Goal: Entertainment & Leisure: Browse casually

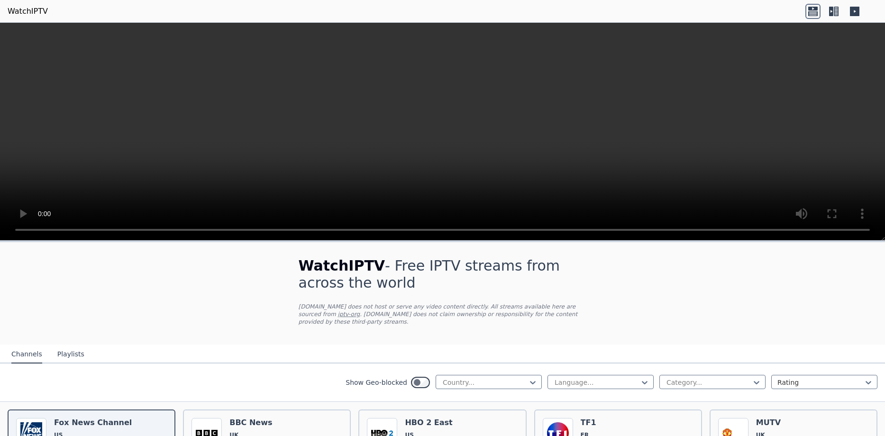
click at [832, 11] on icon at bounding box center [831, 11] width 4 height 9
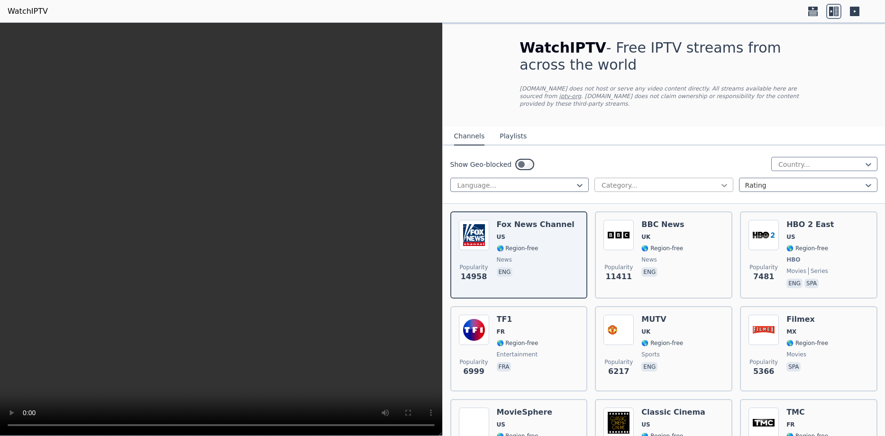
click at [725, 181] on icon at bounding box center [724, 185] width 9 height 9
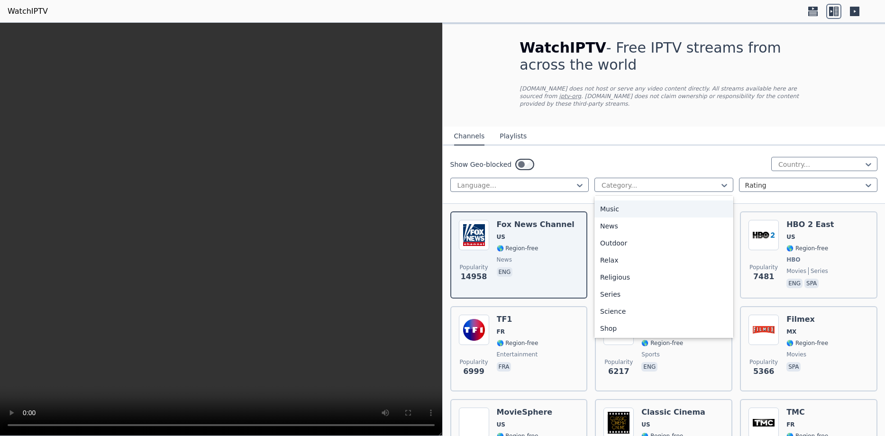
scroll to position [216, 0]
click at [625, 238] on div "Movies" at bounding box center [664, 246] width 139 height 17
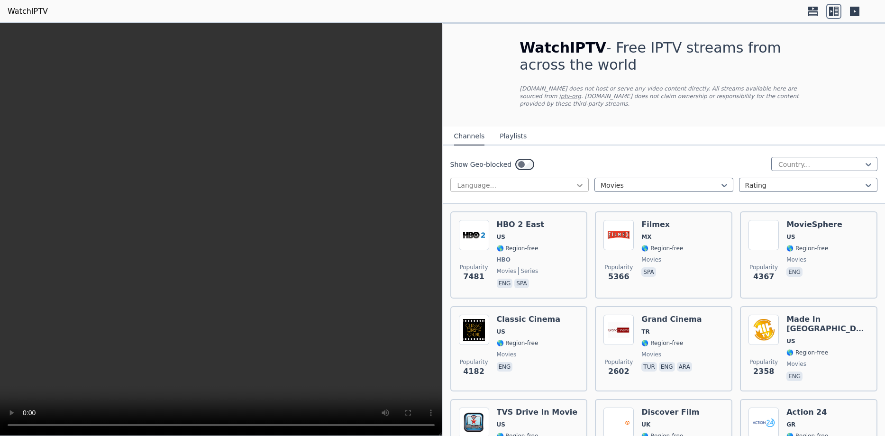
click at [578, 184] on icon at bounding box center [580, 185] width 6 height 3
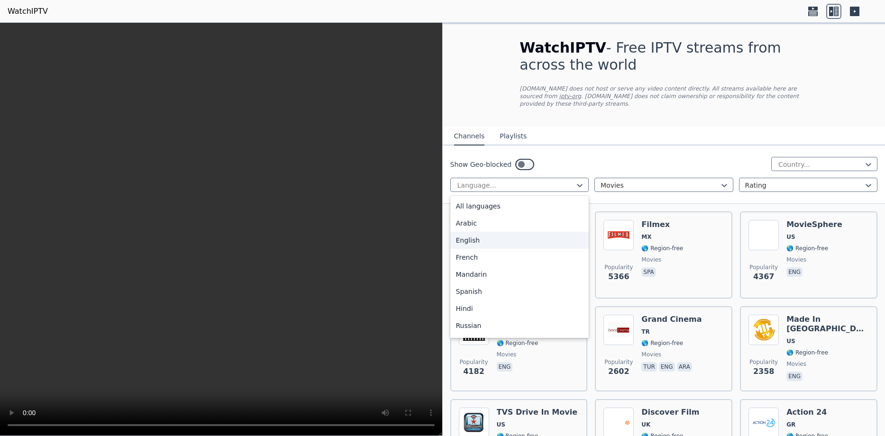
click at [537, 236] on div "English" at bounding box center [519, 240] width 139 height 17
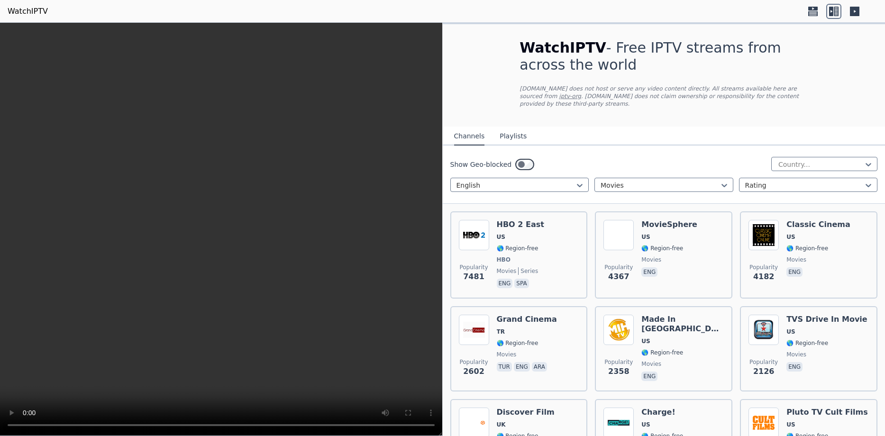
click at [537, 236] on div "Popularity 7481 HBO 2 East US 🌎 Region-free HBO movies series eng spa" at bounding box center [519, 255] width 120 height 70
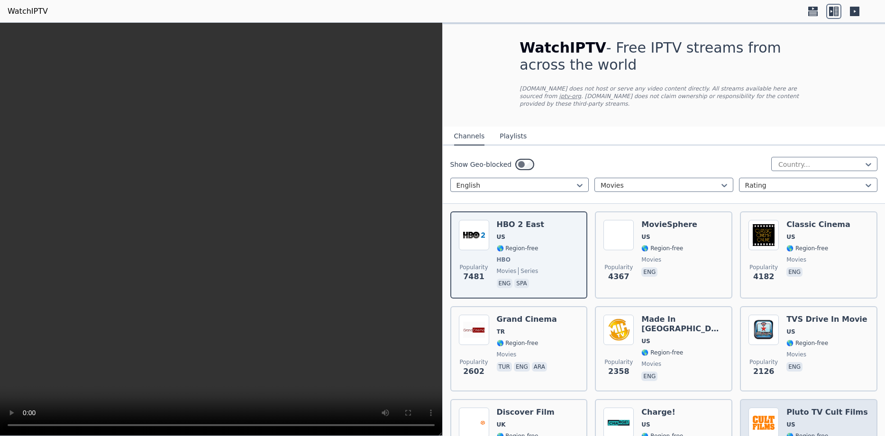
click at [809, 408] on h6 "Pluto TV Cult Films" at bounding box center [828, 412] width 82 height 9
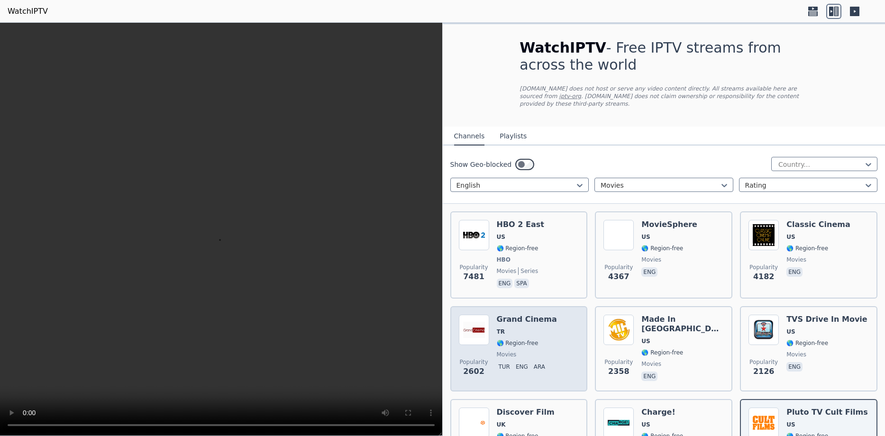
click at [521, 340] on span "🌎 Region-free" at bounding box center [518, 344] width 42 height 8
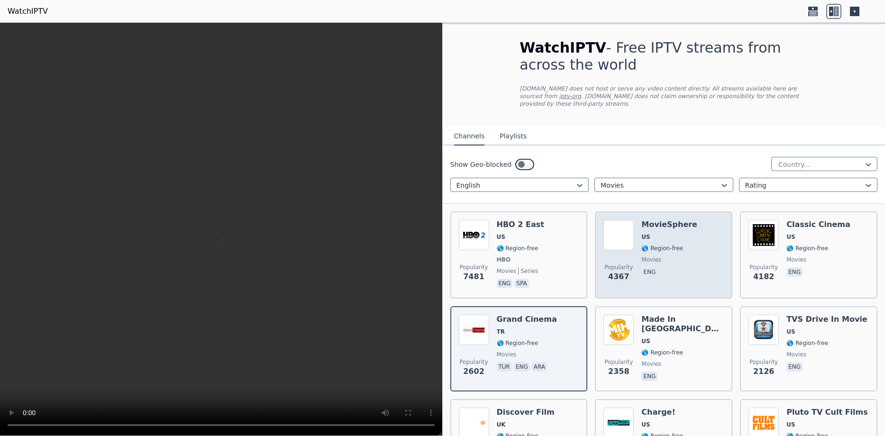
click at [667, 247] on div "MovieSphere US 🌎 Region-free movies eng" at bounding box center [670, 255] width 56 height 70
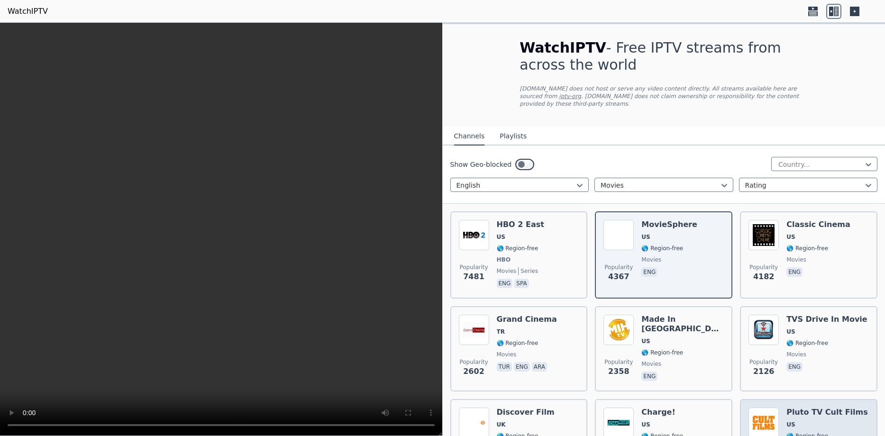
click at [802, 421] on span "US" at bounding box center [828, 425] width 82 height 8
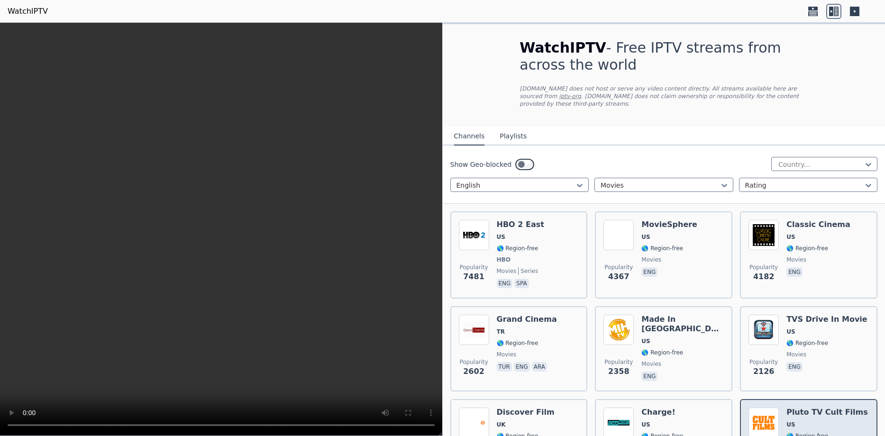
scroll to position [324, 0]
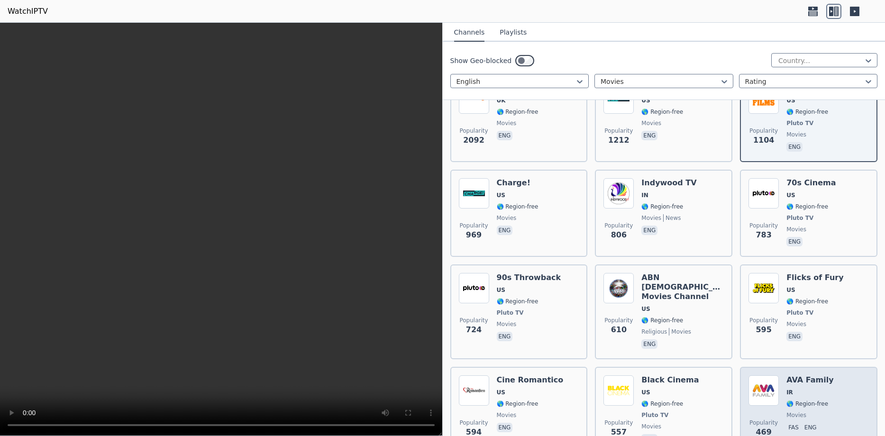
click at [800, 383] on div "AVA Family IR 🌎 Region-free movies fas eng" at bounding box center [810, 411] width 47 height 70
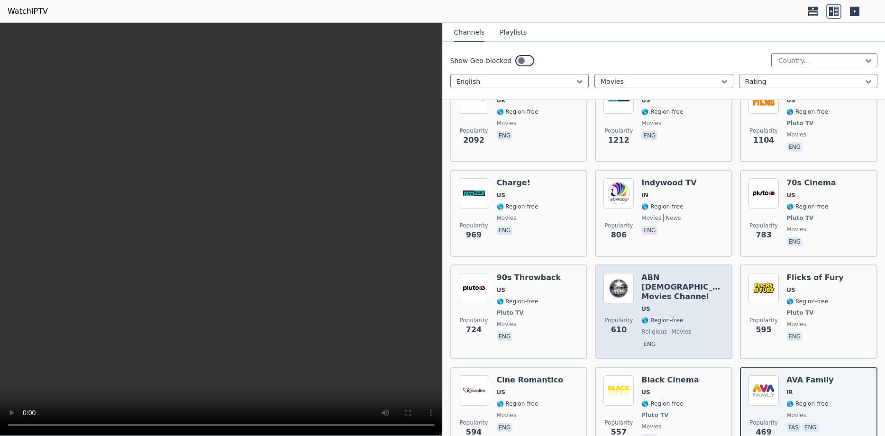
scroll to position [0, 0]
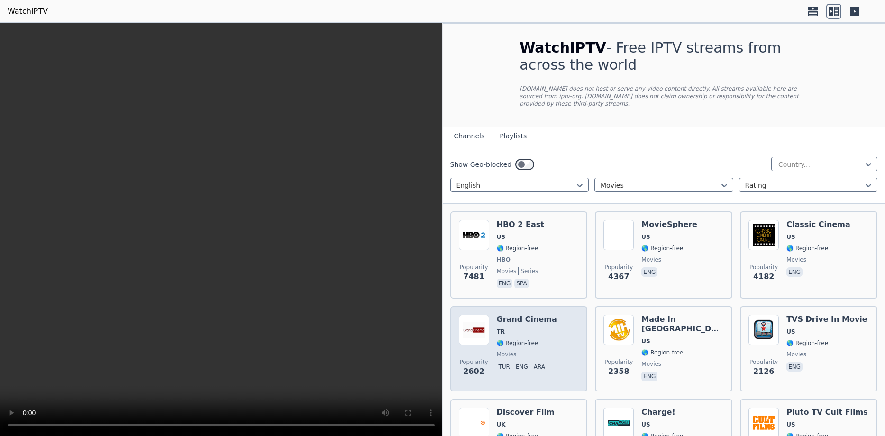
click at [564, 322] on div "Popularity 2602 Grand Cinema TR 🌎 Region-free movies tur eng ara" at bounding box center [519, 349] width 120 height 68
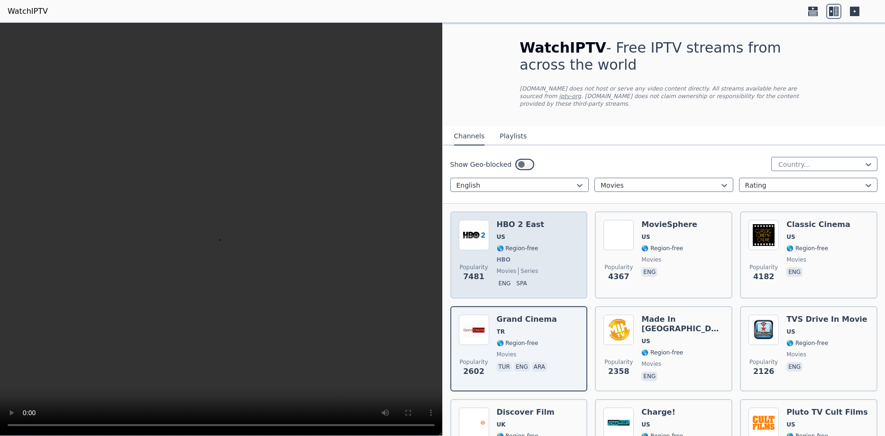
click at [562, 244] on div "Popularity 7481 HBO 2 East US 🌎 Region-free HBO movies series eng spa" at bounding box center [519, 255] width 120 height 70
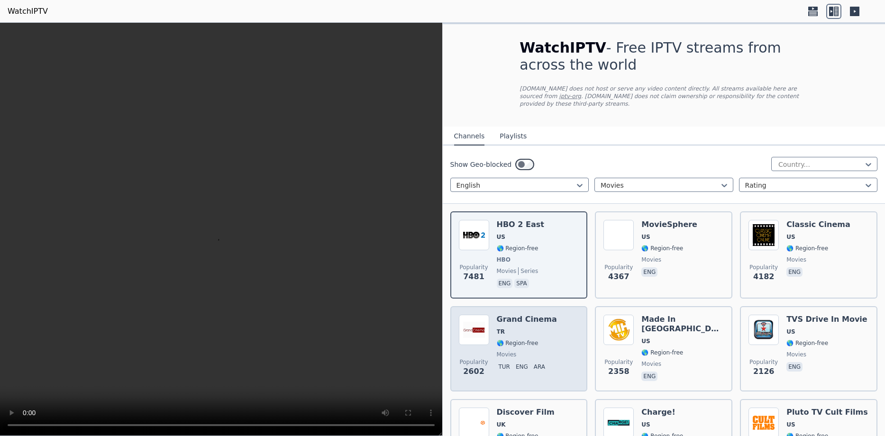
click at [553, 315] on div "Popularity 2602 Grand Cinema TR 🌎 Region-free movies tur eng ara" at bounding box center [519, 349] width 120 height 68
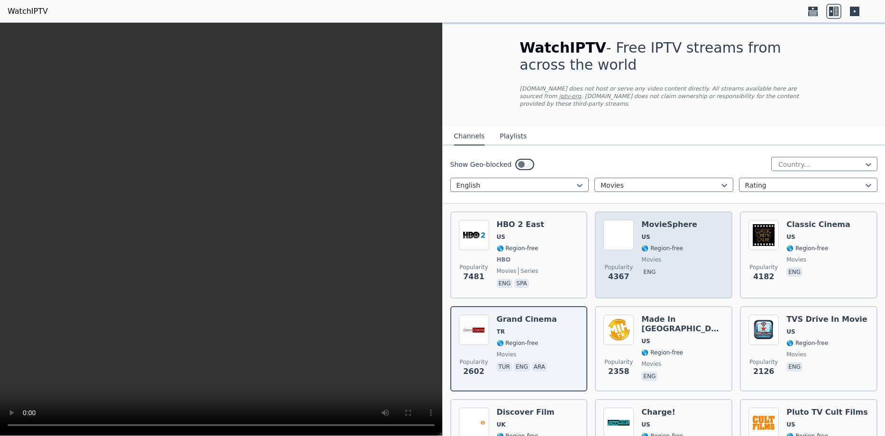
click at [659, 245] on div "MovieSphere US 🌎 Region-free movies eng" at bounding box center [670, 255] width 56 height 70
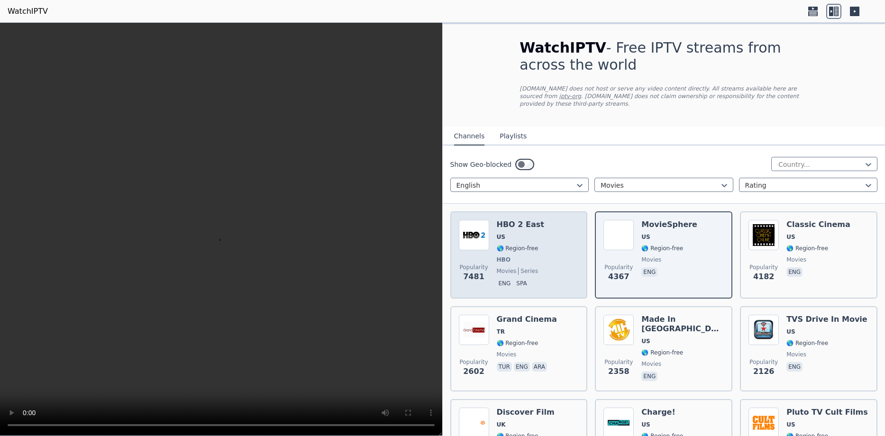
click at [514, 245] on div "HBO 2 East US 🌎 Region-free HBO movies series eng spa" at bounding box center [520, 255] width 47 height 70
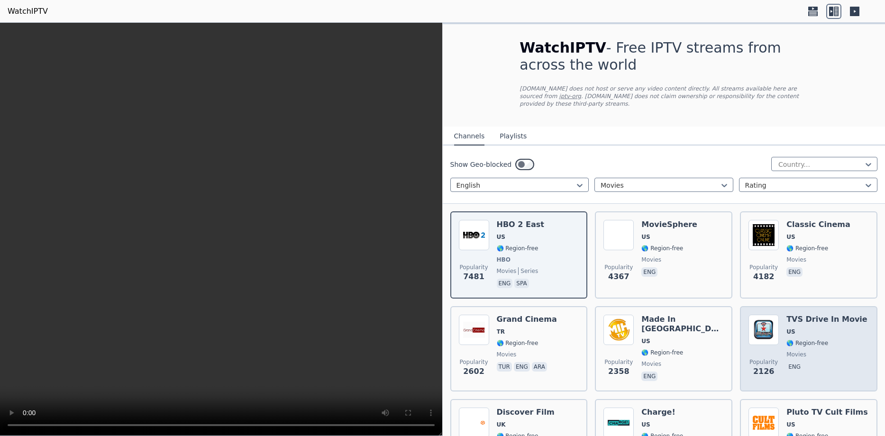
scroll to position [432, 0]
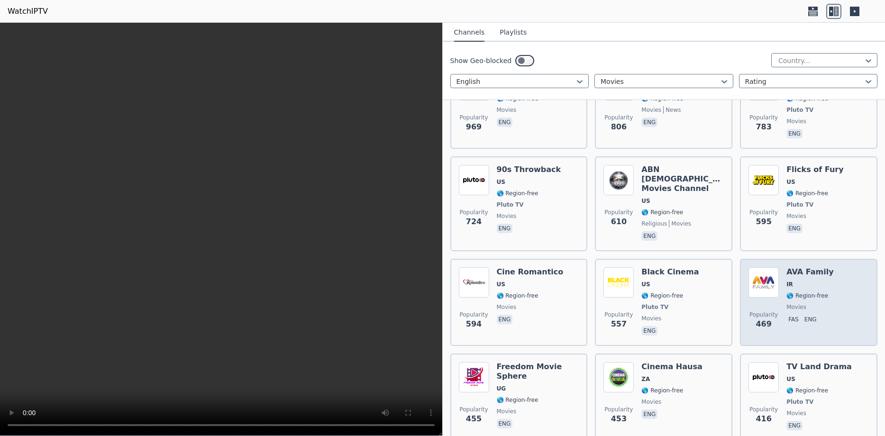
click at [811, 267] on div "AVA Family IR 🌎 Region-free movies fas eng" at bounding box center [810, 302] width 47 height 70
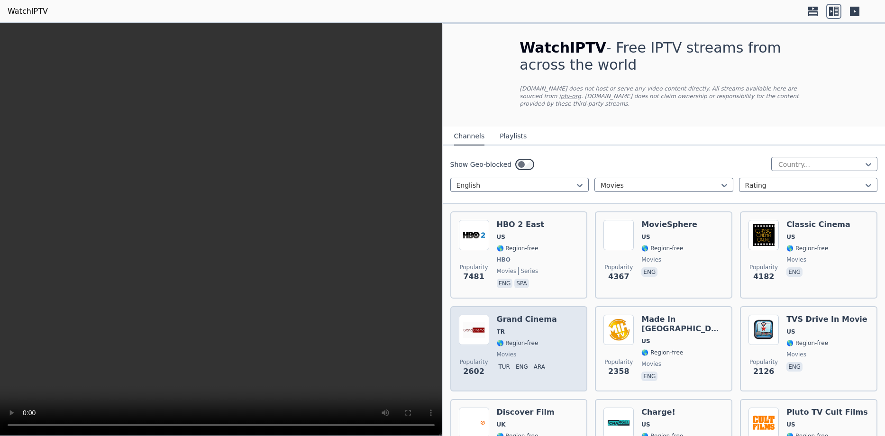
click at [526, 328] on span "TR" at bounding box center [527, 332] width 60 height 8
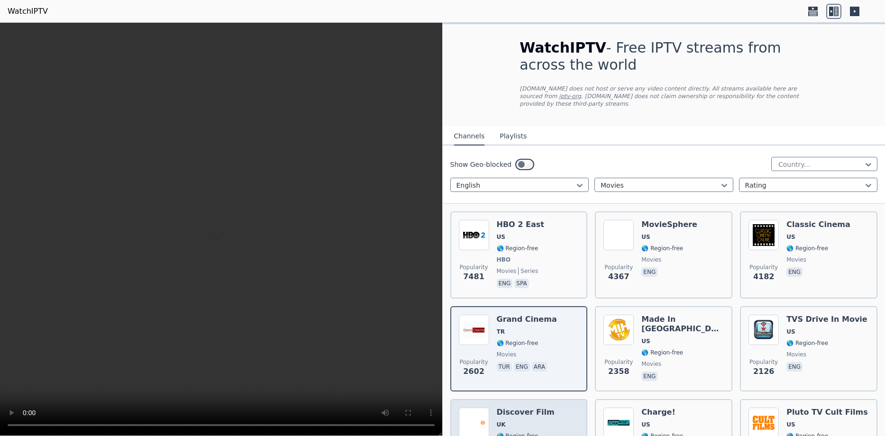
click at [520, 421] on span "UK" at bounding box center [526, 425] width 58 height 8
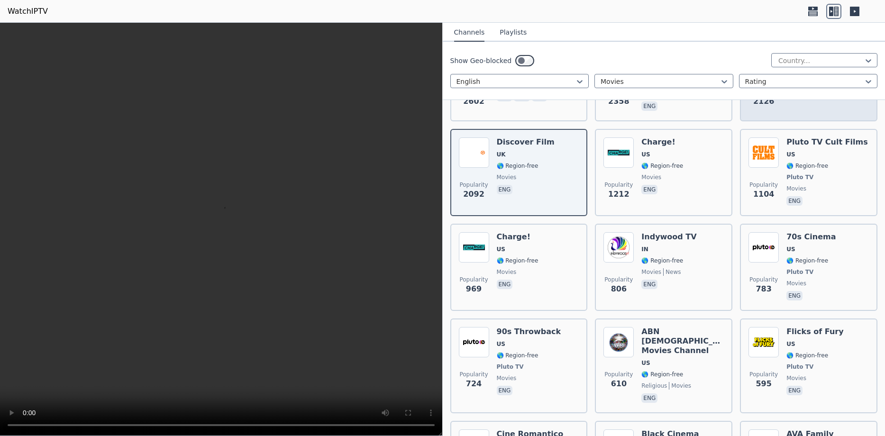
scroll to position [324, 0]
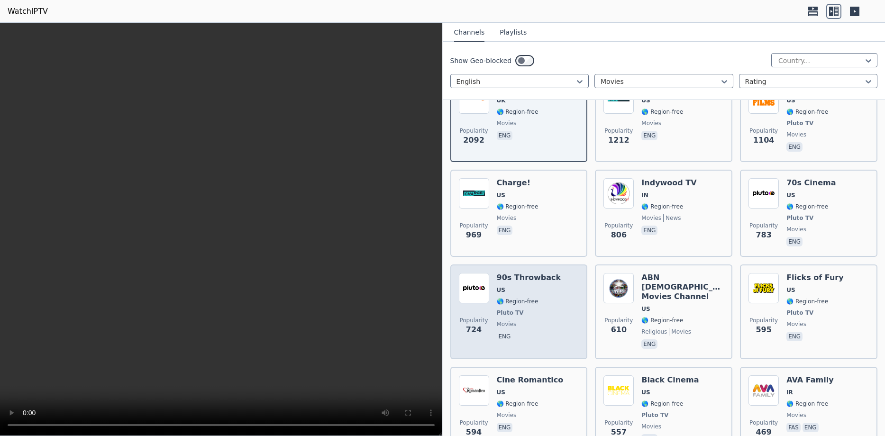
click at [517, 275] on h6 "90s Throwback" at bounding box center [529, 277] width 64 height 9
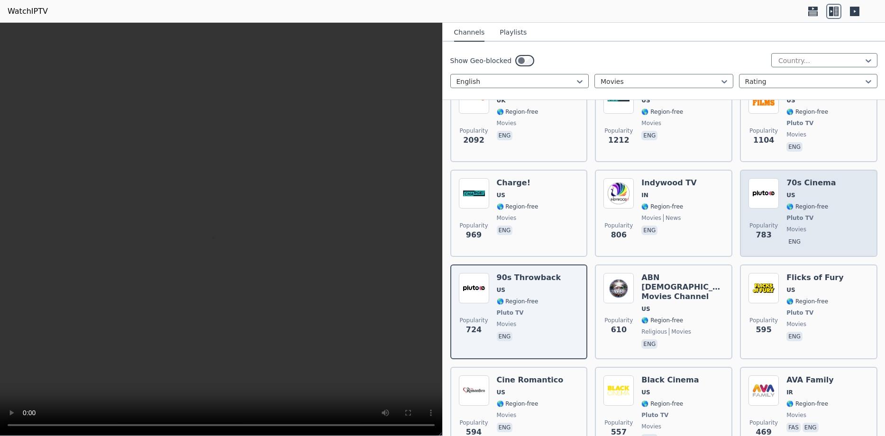
click at [801, 192] on span "US" at bounding box center [811, 196] width 49 height 8
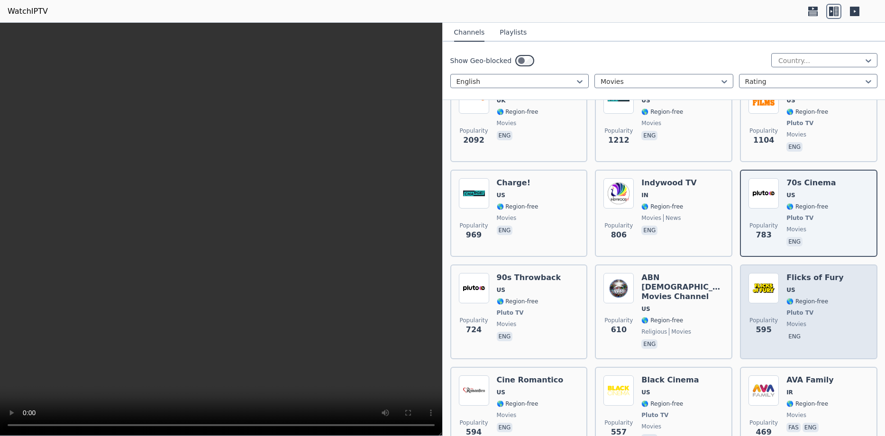
click at [811, 286] on span "US" at bounding box center [815, 290] width 57 height 8
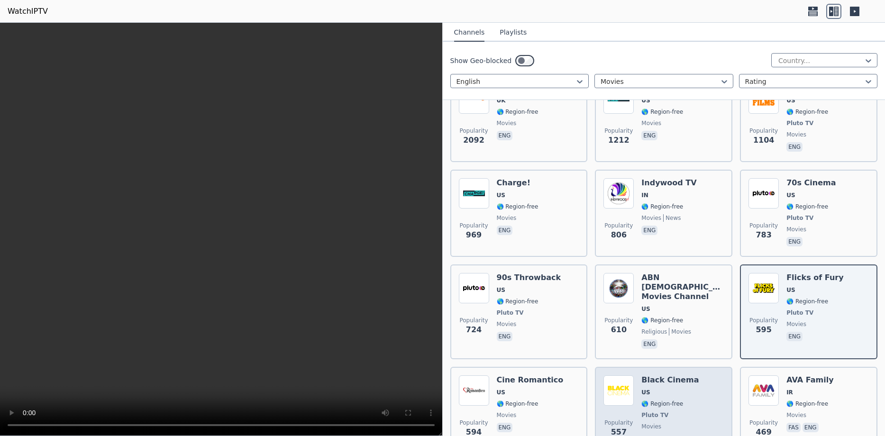
click at [664, 412] on span "Pluto TV" at bounding box center [655, 416] width 27 height 8
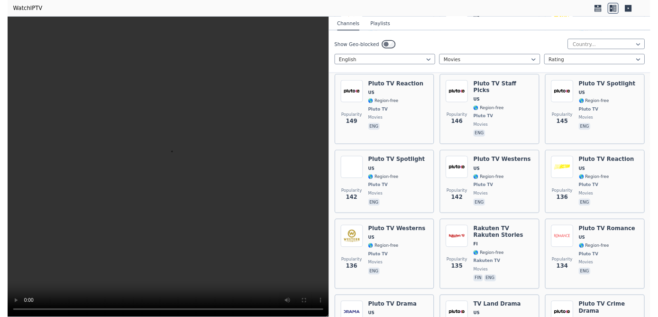
scroll to position [0, 0]
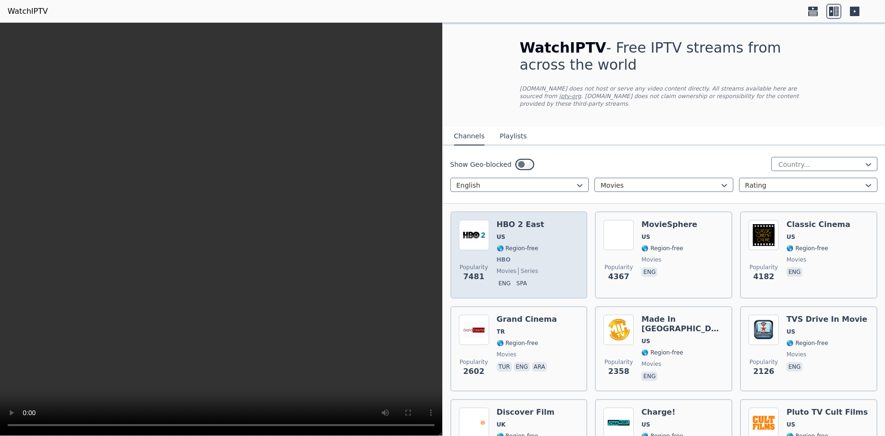
click at [522, 256] on span "HBO" at bounding box center [520, 260] width 47 height 8
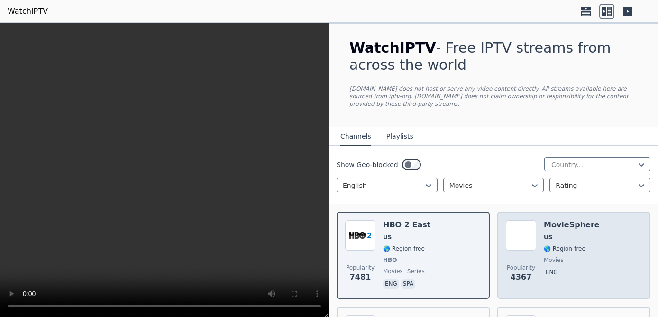
click at [578, 235] on div "MovieSphere US 🌎 Region-free movies eng" at bounding box center [572, 255] width 56 height 70
